Goal: Transaction & Acquisition: Purchase product/service

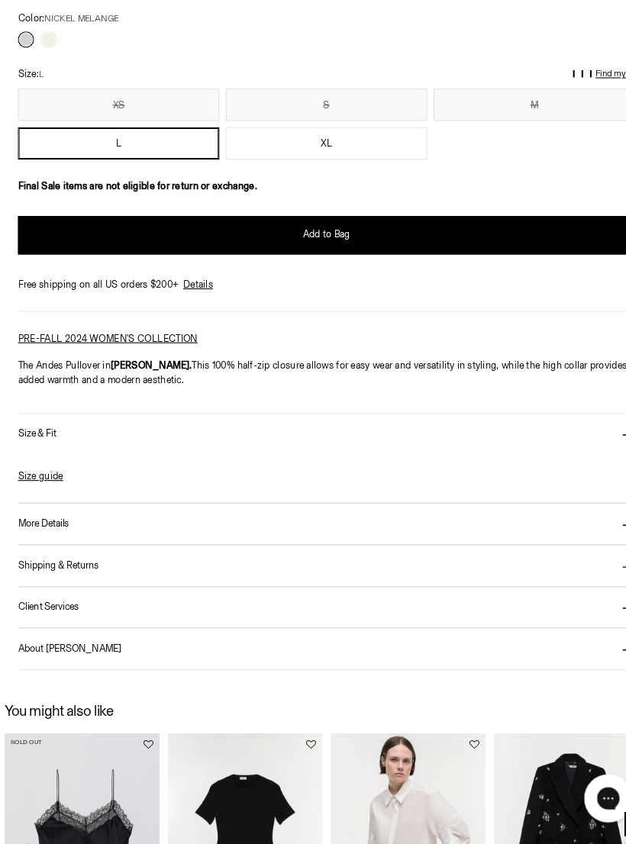
scroll to position [1054, 0]
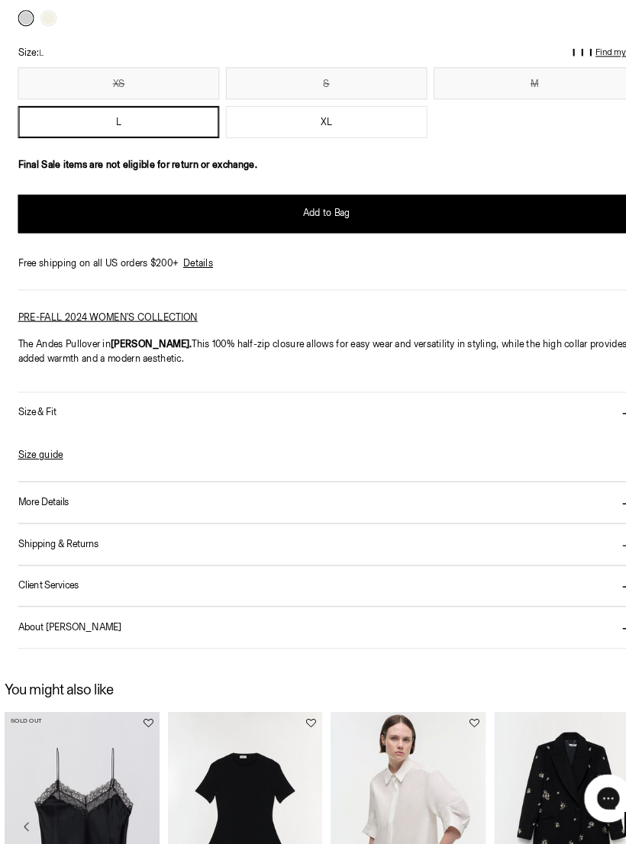
click at [51, 468] on link "Size guide" at bounding box center [42, 475] width 43 height 14
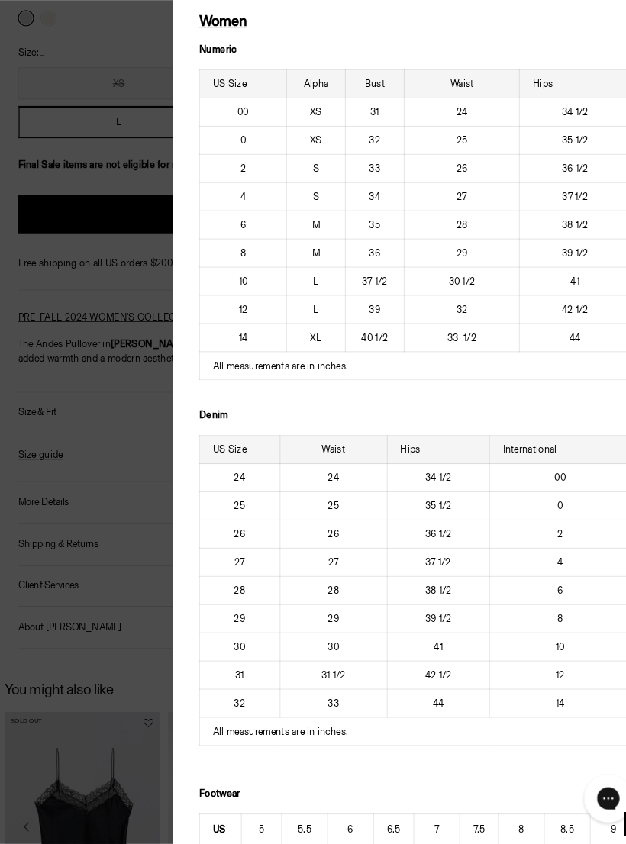
click at [65, 193] on div at bounding box center [313, 422] width 626 height 844
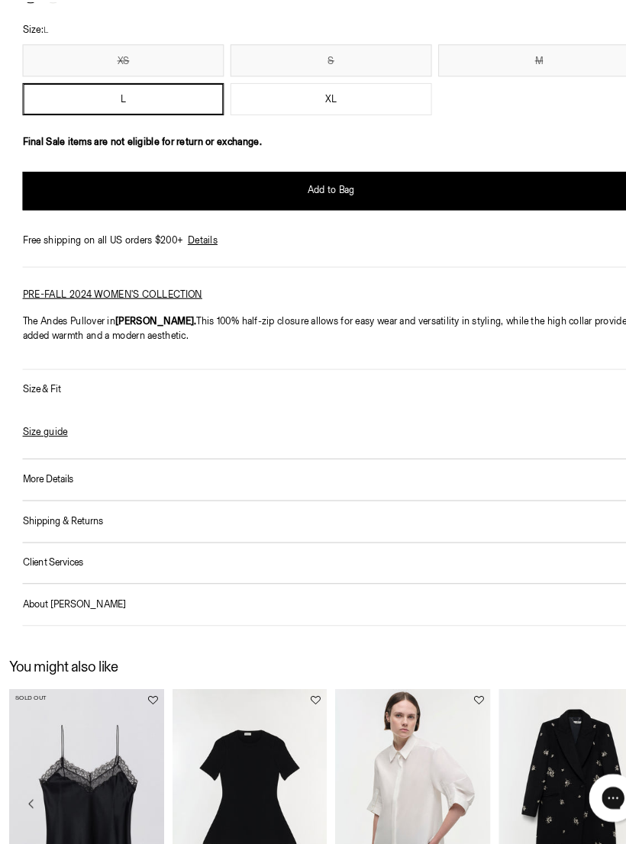
scroll to position [1076, 0]
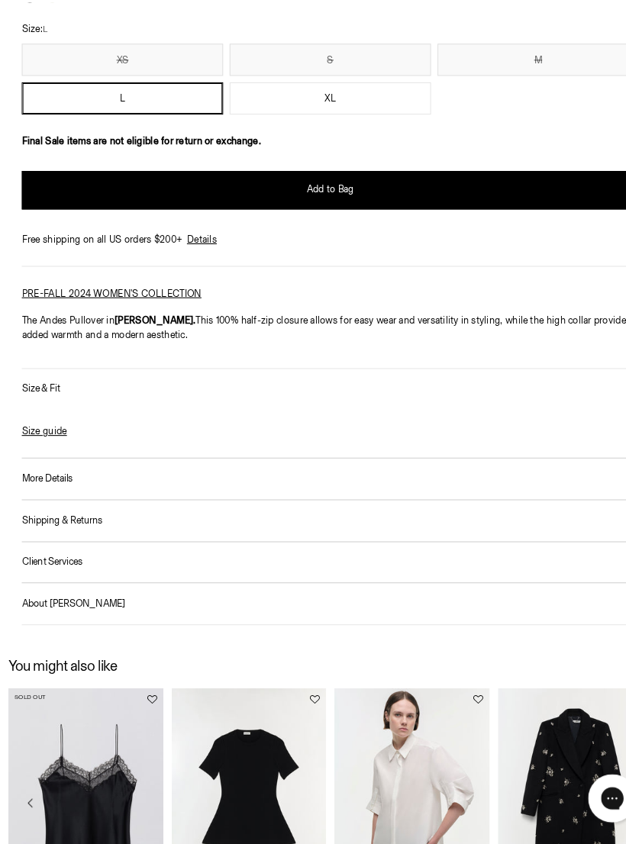
click at [68, 493] on h3 "More Details" at bounding box center [45, 498] width 48 height 10
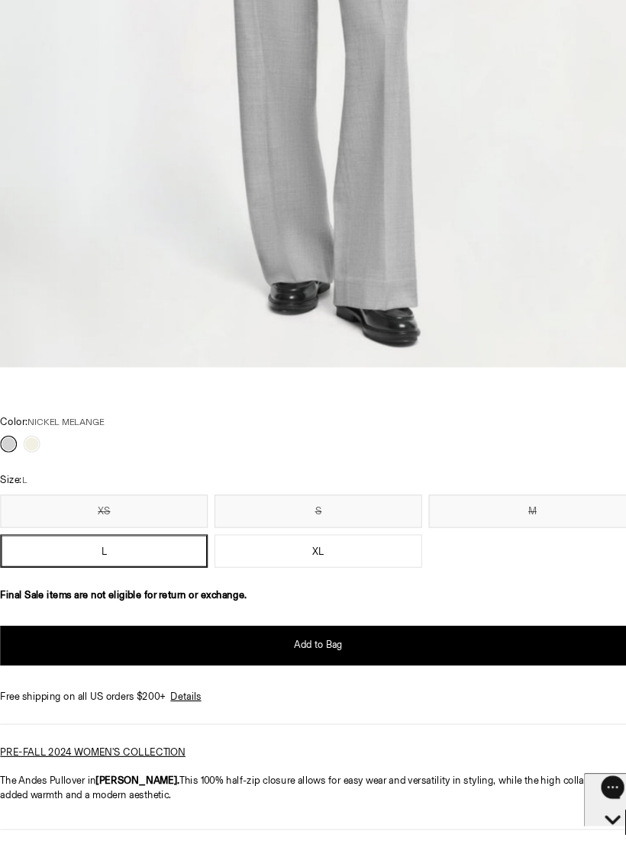
scroll to position [680, 0]
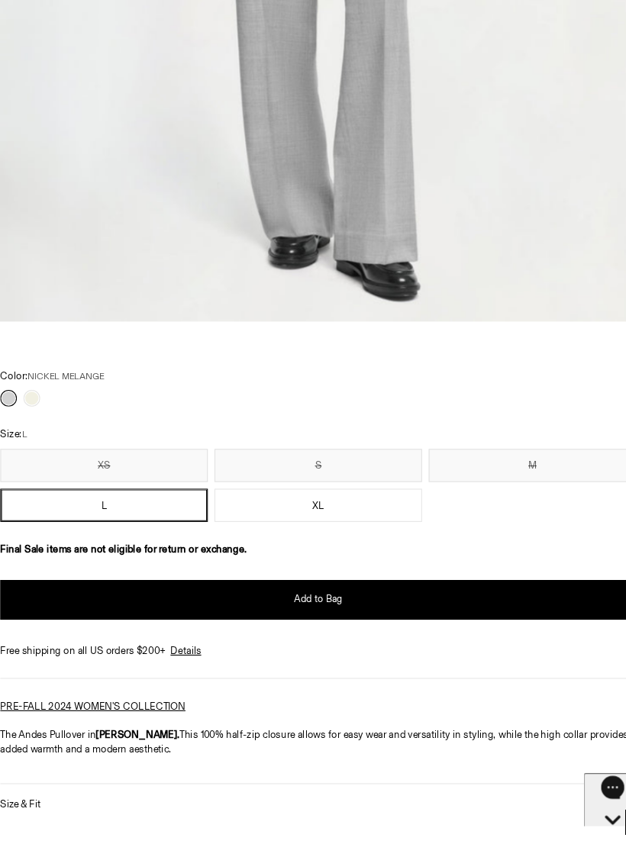
click at [313, 614] on span "Add to Bag" at bounding box center [313, 620] width 45 height 13
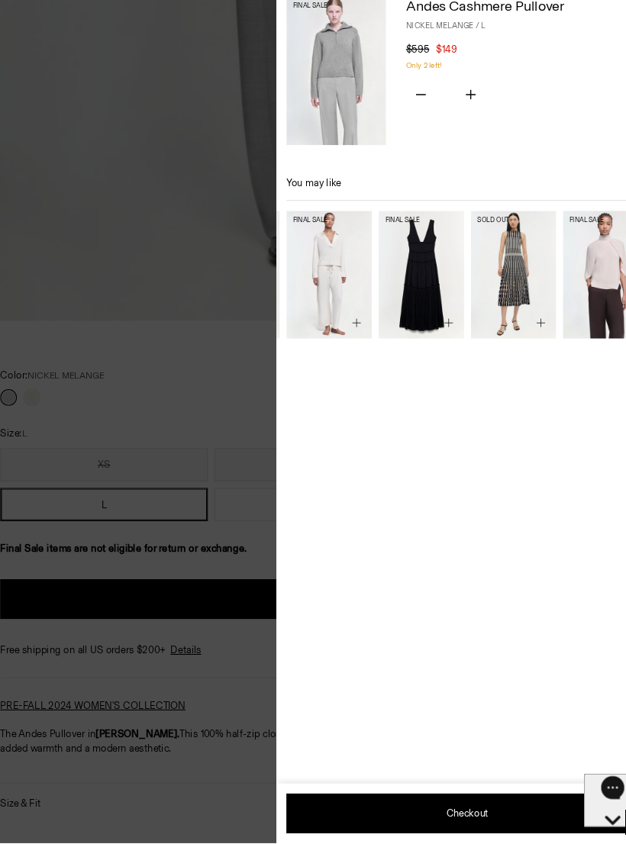
click at [218, 420] on div at bounding box center [313, 422] width 626 height 844
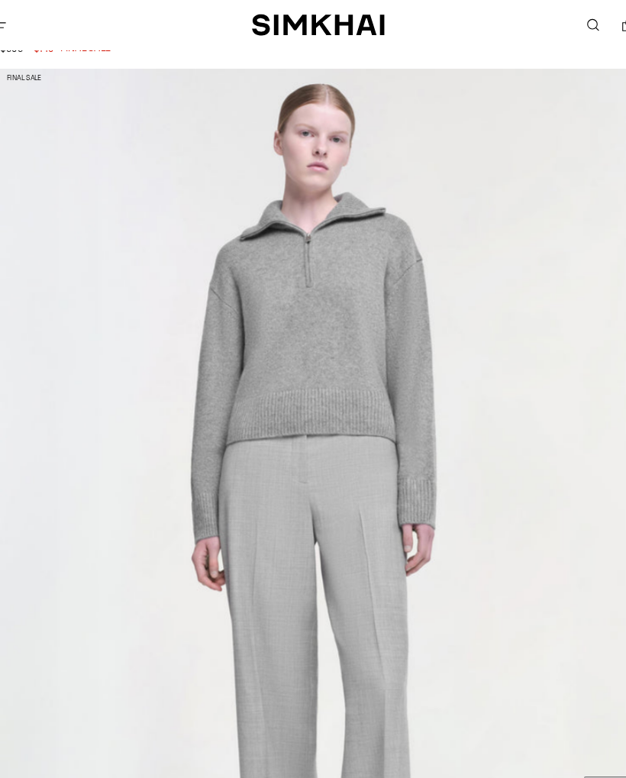
scroll to position [0, 0]
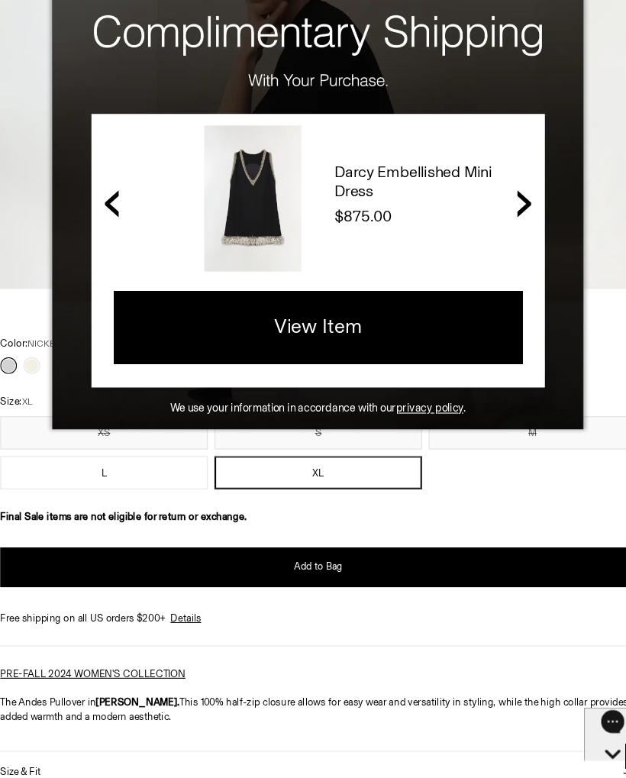
click at [475, 456] on div "**********" at bounding box center [313, 720] width 585 height 753
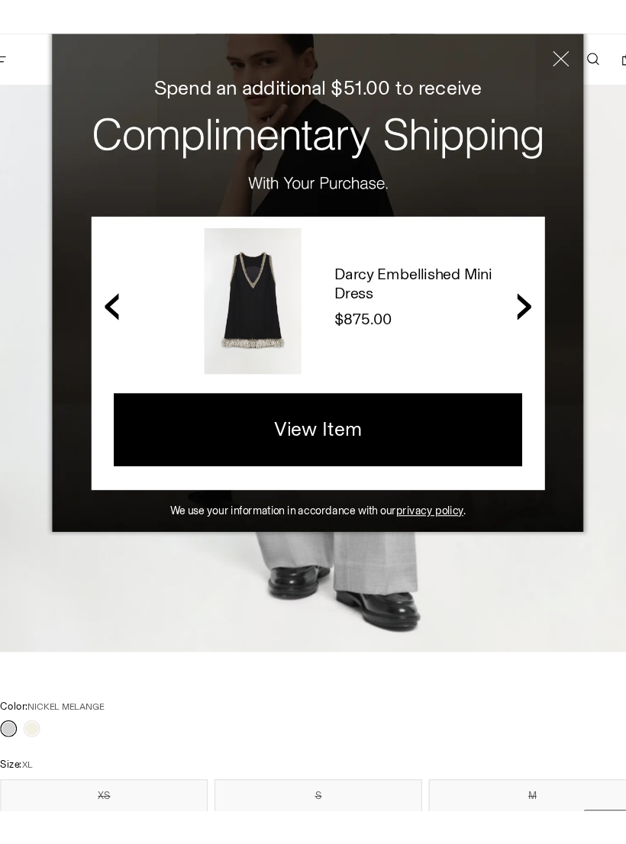
scroll to position [417, 0]
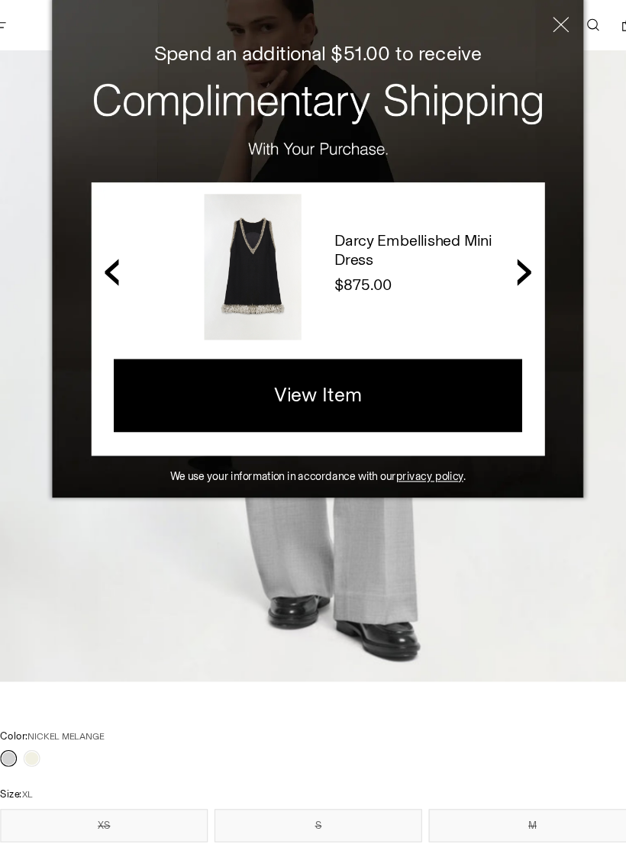
click at [522, 24] on button "Close" at bounding box center [520, 34] width 73 height 69
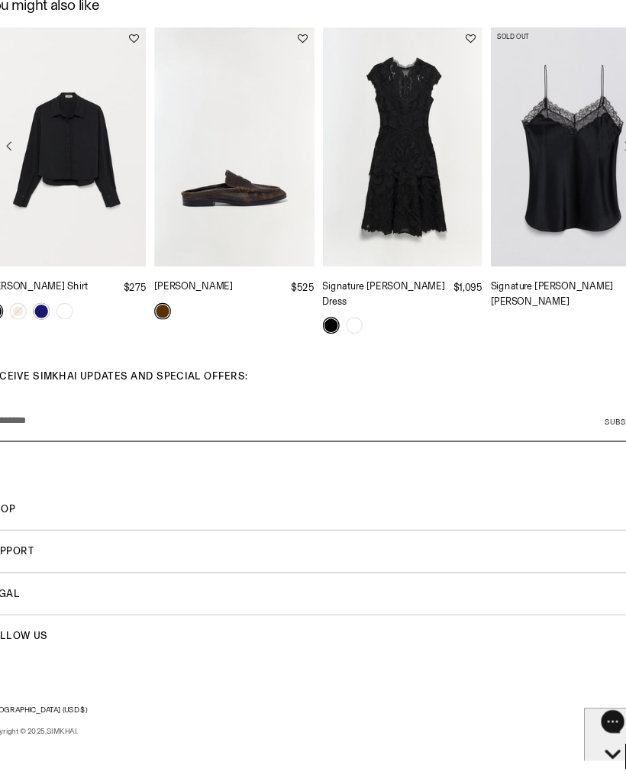
scroll to position [1783, 0]
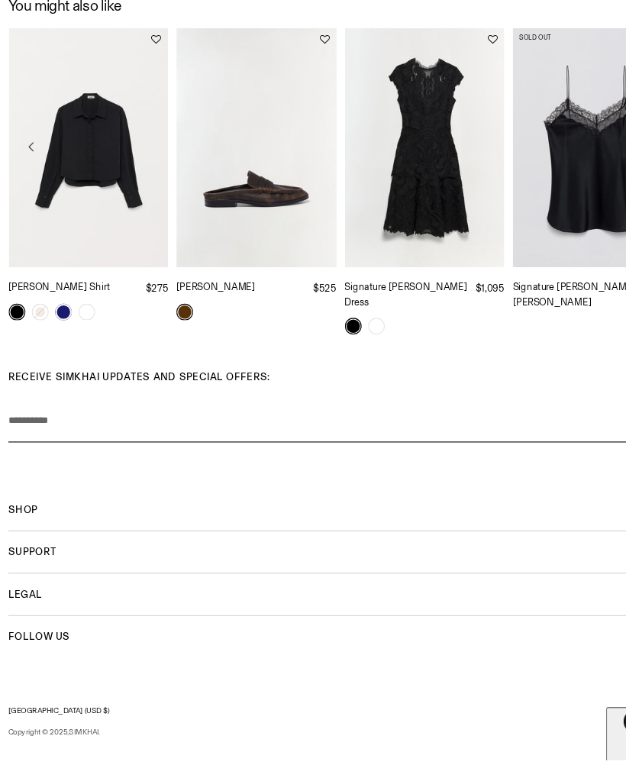
click at [30, 525] on span "Shop" at bounding box center [21, 532] width 27 height 14
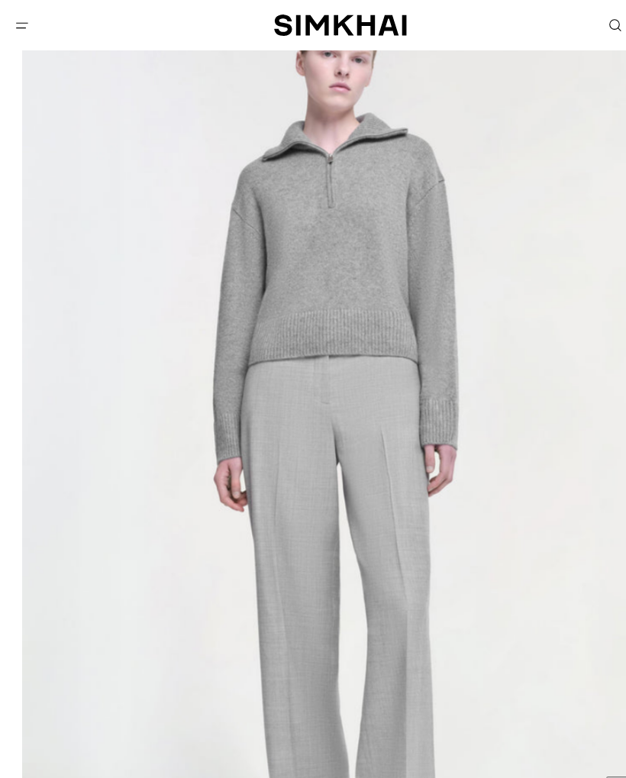
scroll to position [0, 0]
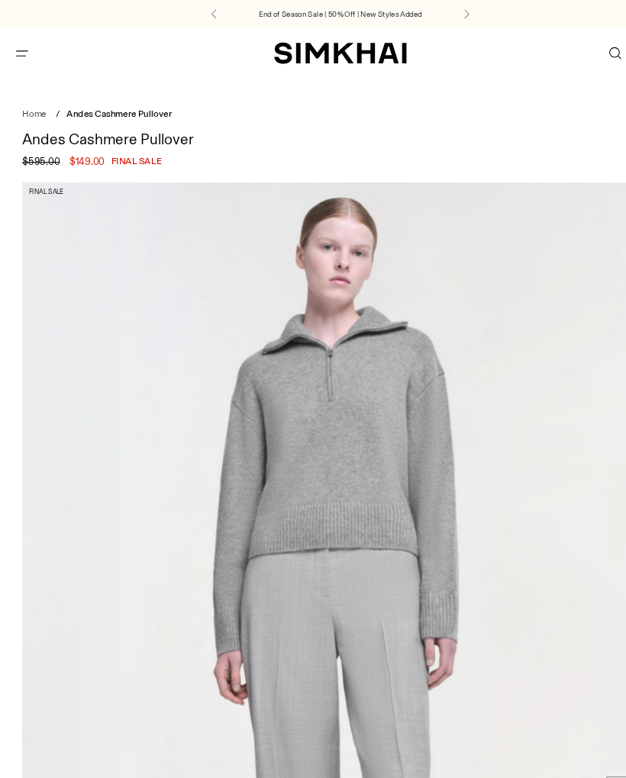
click at [326, 16] on p "End of Season Sale | 50% Off | New Styles Added" at bounding box center [313, 13] width 150 height 11
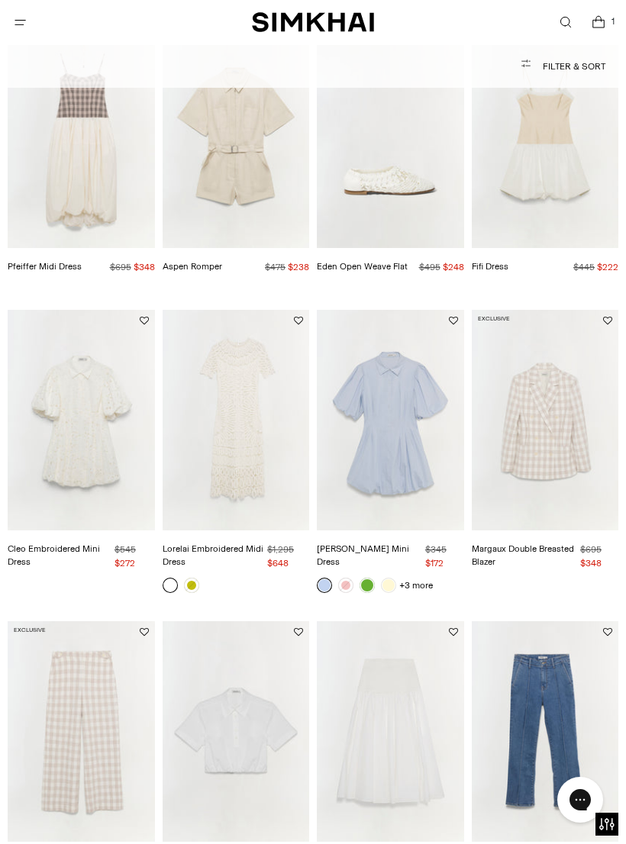
scroll to position [440, 0]
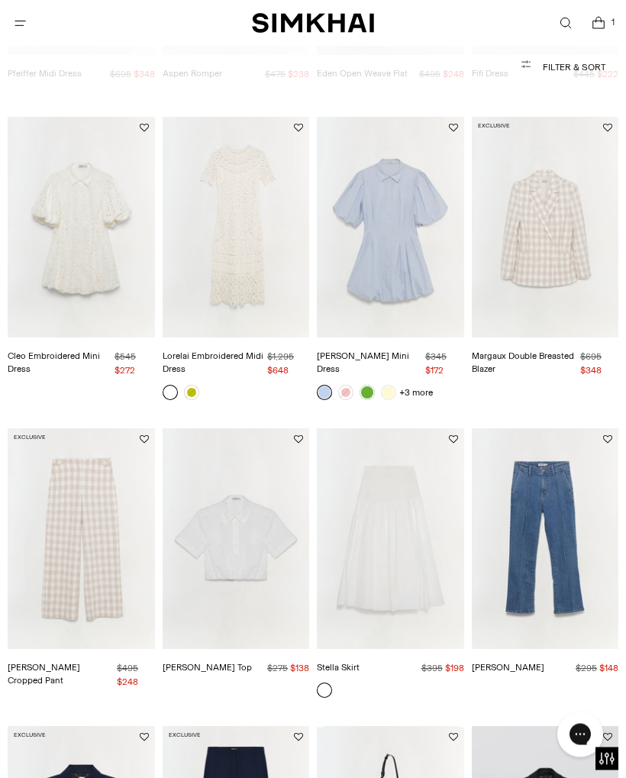
scroll to position [746, 0]
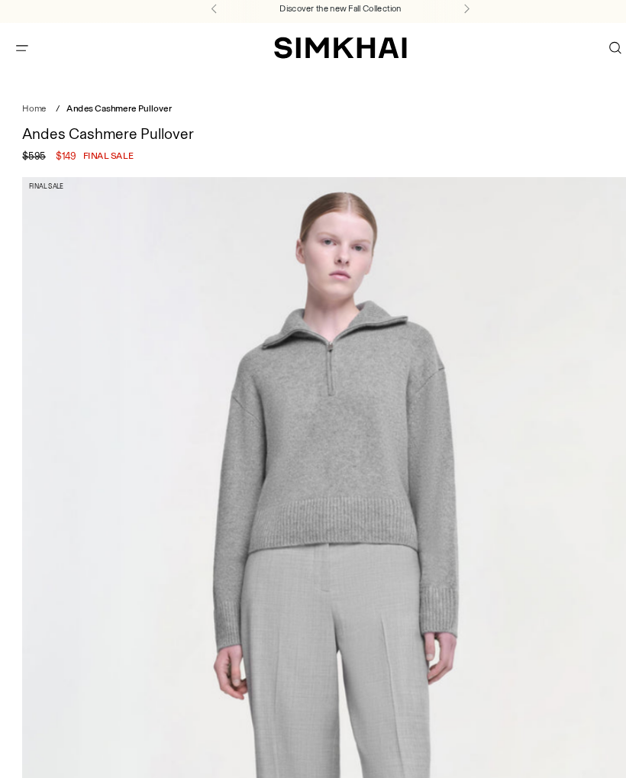
click at [28, 40] on button "Open menu modal" at bounding box center [20, 49] width 31 height 31
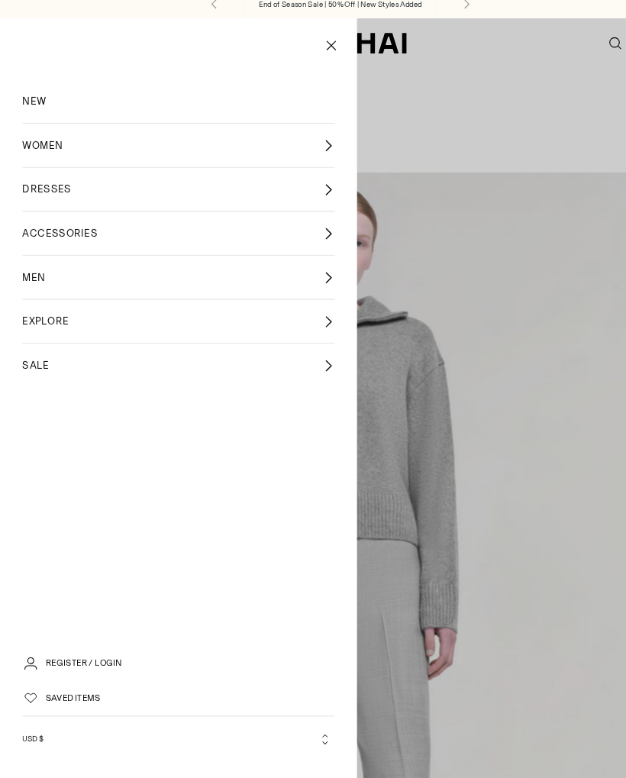
click at [42, 335] on span "SALE" at bounding box center [33, 340] width 24 height 14
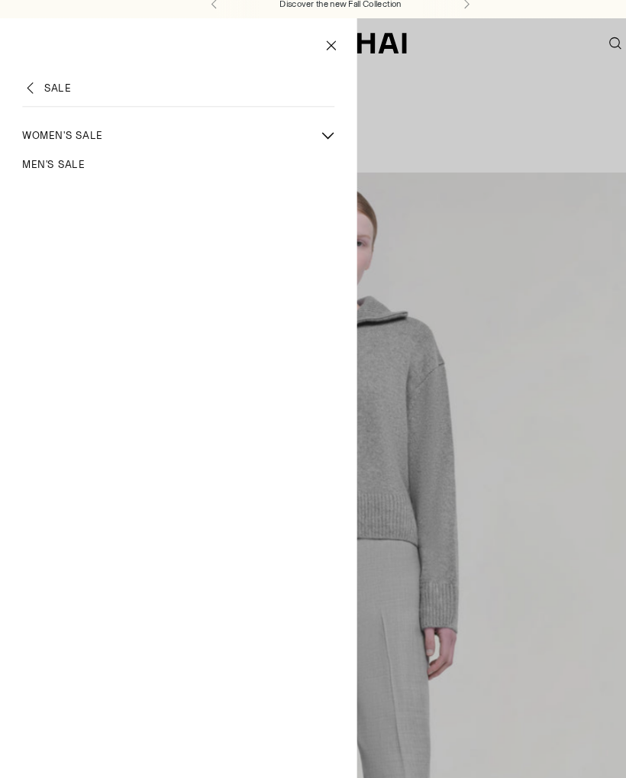
click at [60, 125] on span "Women's Sale" at bounding box center [57, 129] width 73 height 14
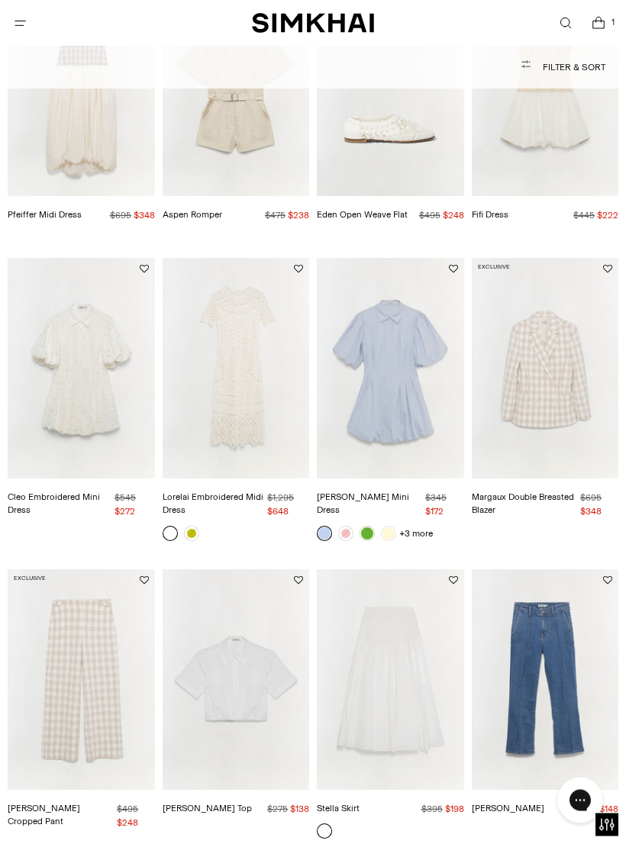
scroll to position [617, 0]
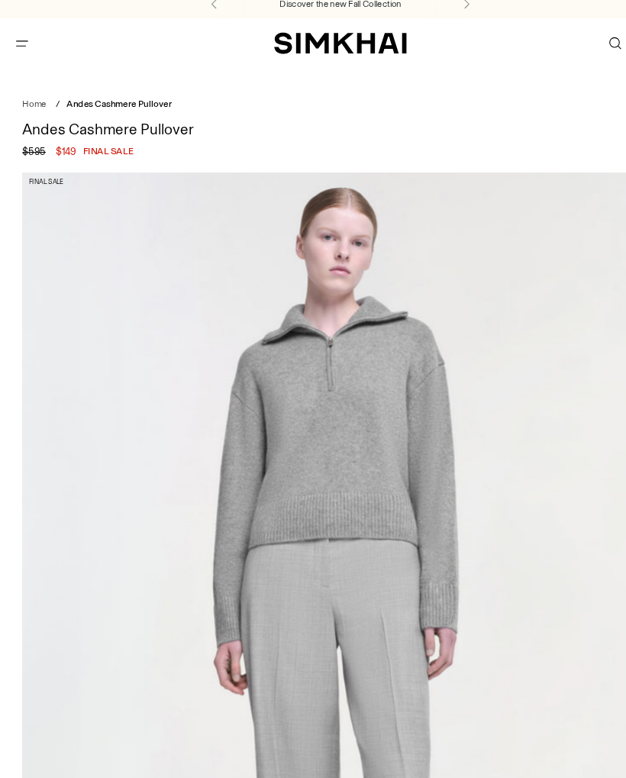
click at [27, 41] on button "Open menu modal" at bounding box center [20, 44] width 31 height 31
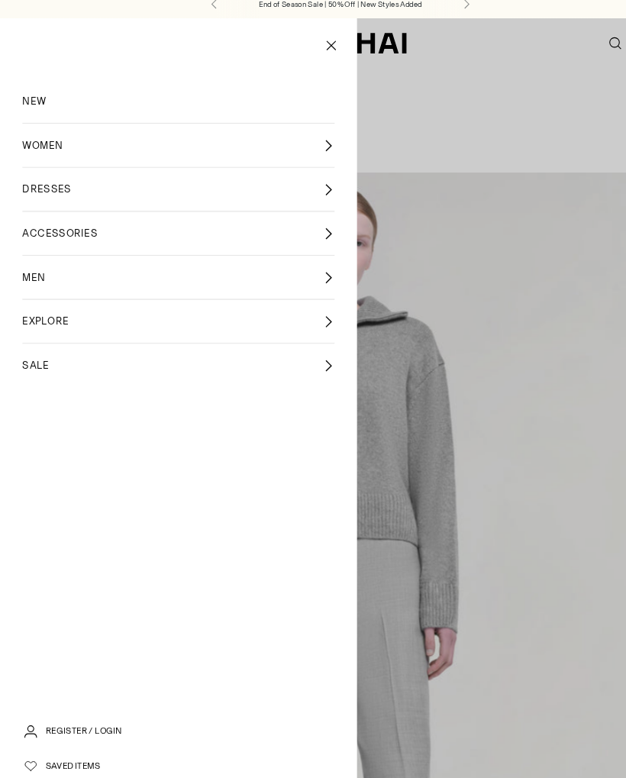
click at [46, 336] on link "SALE" at bounding box center [164, 341] width 287 height 40
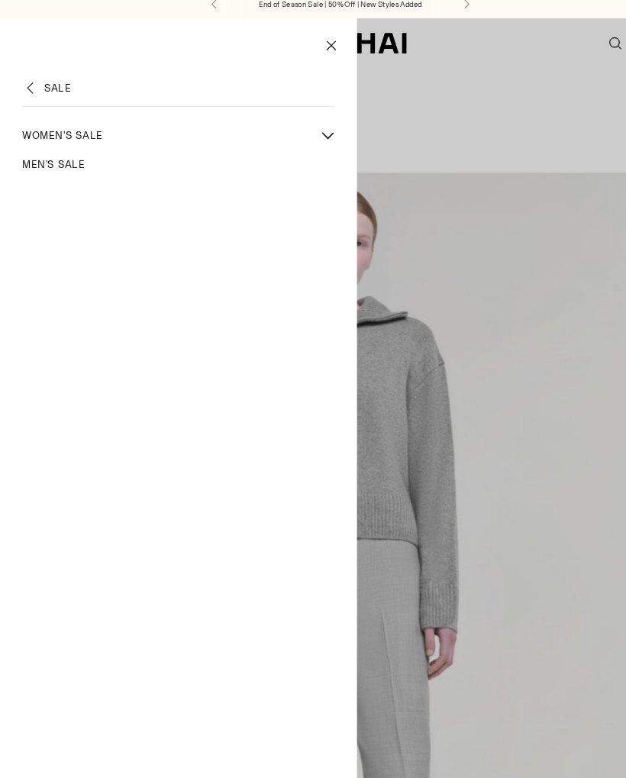
click at [79, 127] on span "Women's Sale" at bounding box center [57, 129] width 73 height 14
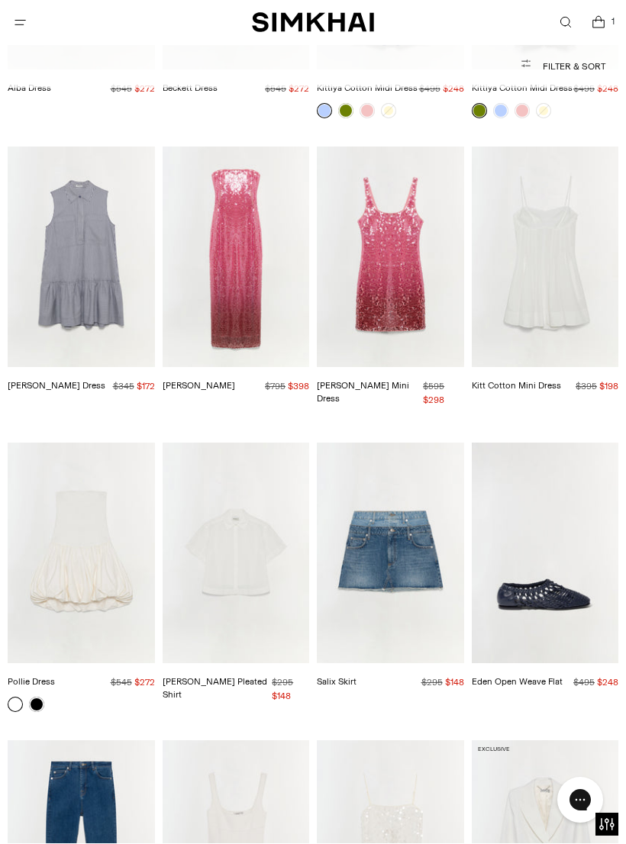
scroll to position [1799, 0]
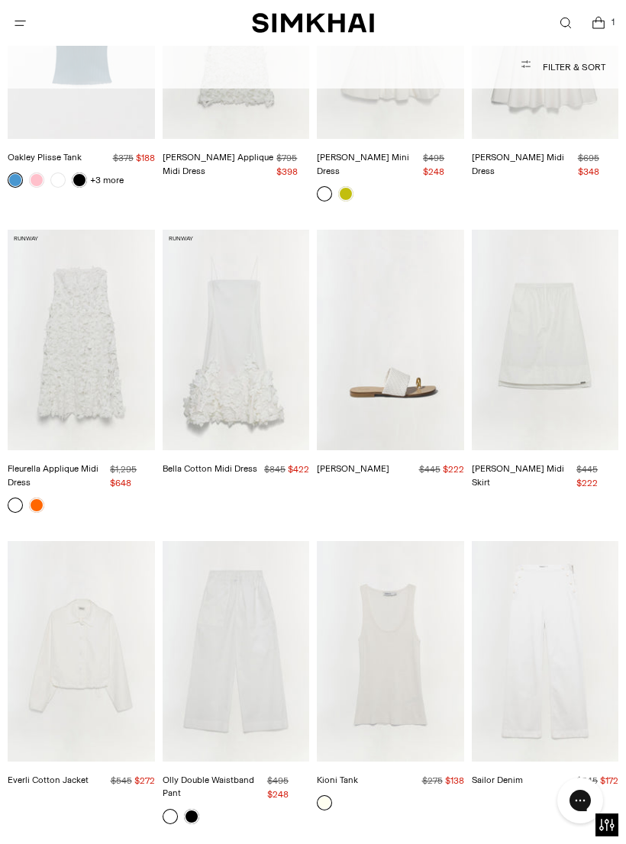
scroll to position [4238, 0]
